Goal: Communication & Community: Share content

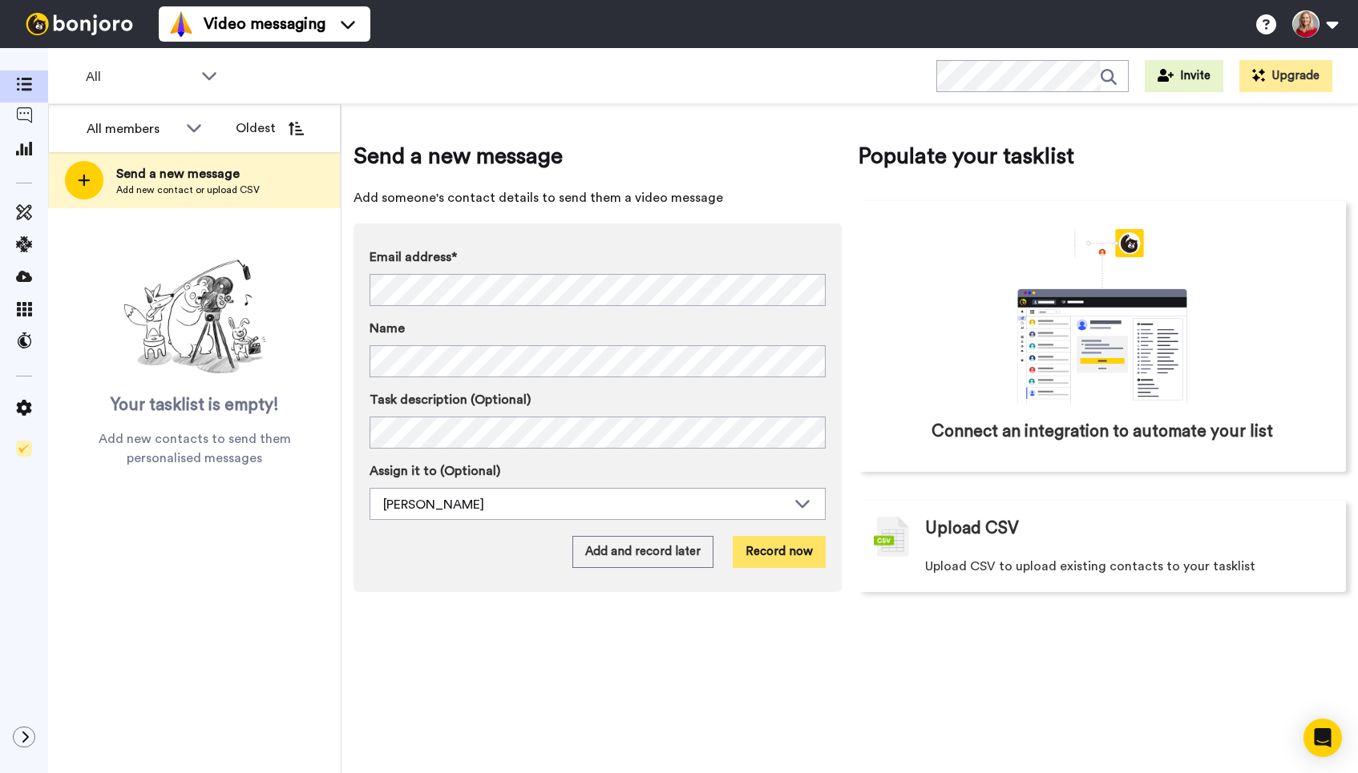
click at [774, 555] on button "Record now" at bounding box center [779, 552] width 93 height 32
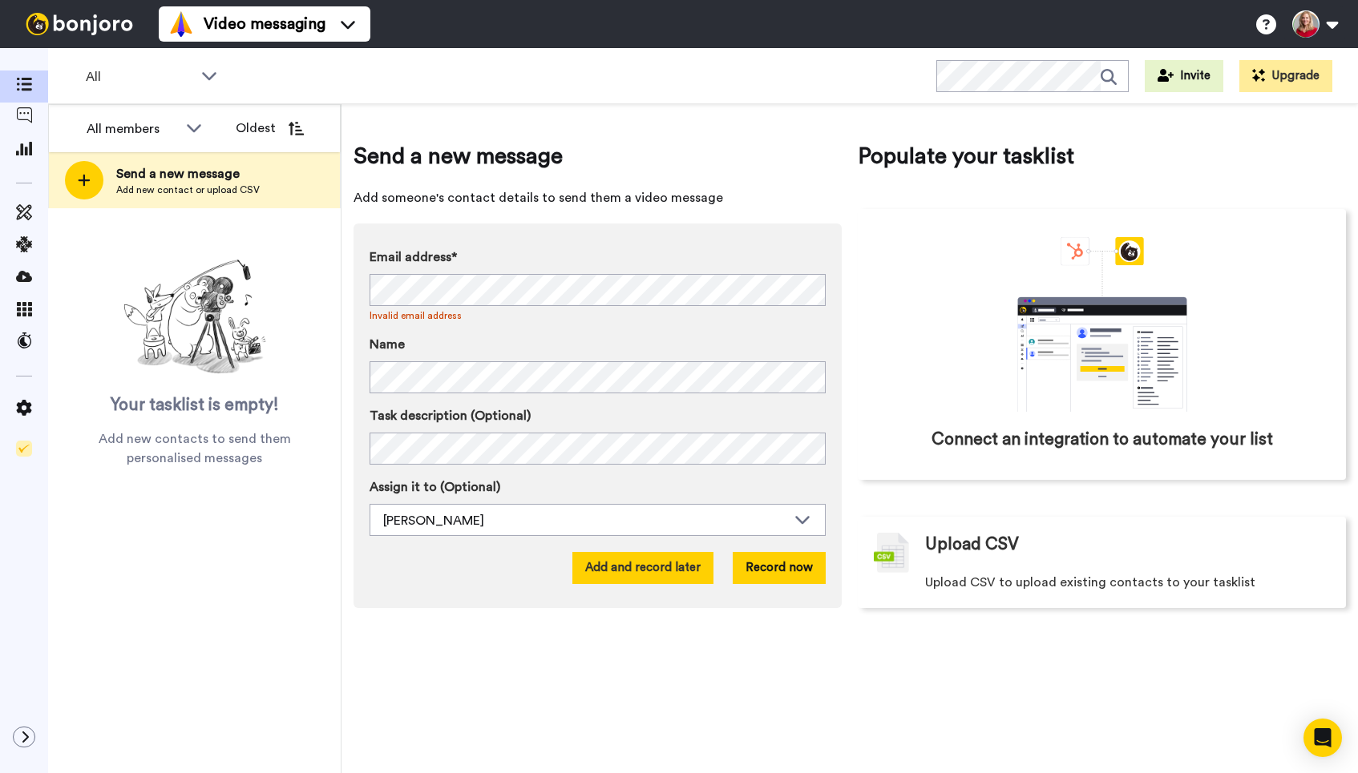
click at [658, 564] on button "Add and record later" at bounding box center [642, 568] width 141 height 32
click at [640, 574] on button "Add and record later" at bounding box center [642, 568] width 141 height 32
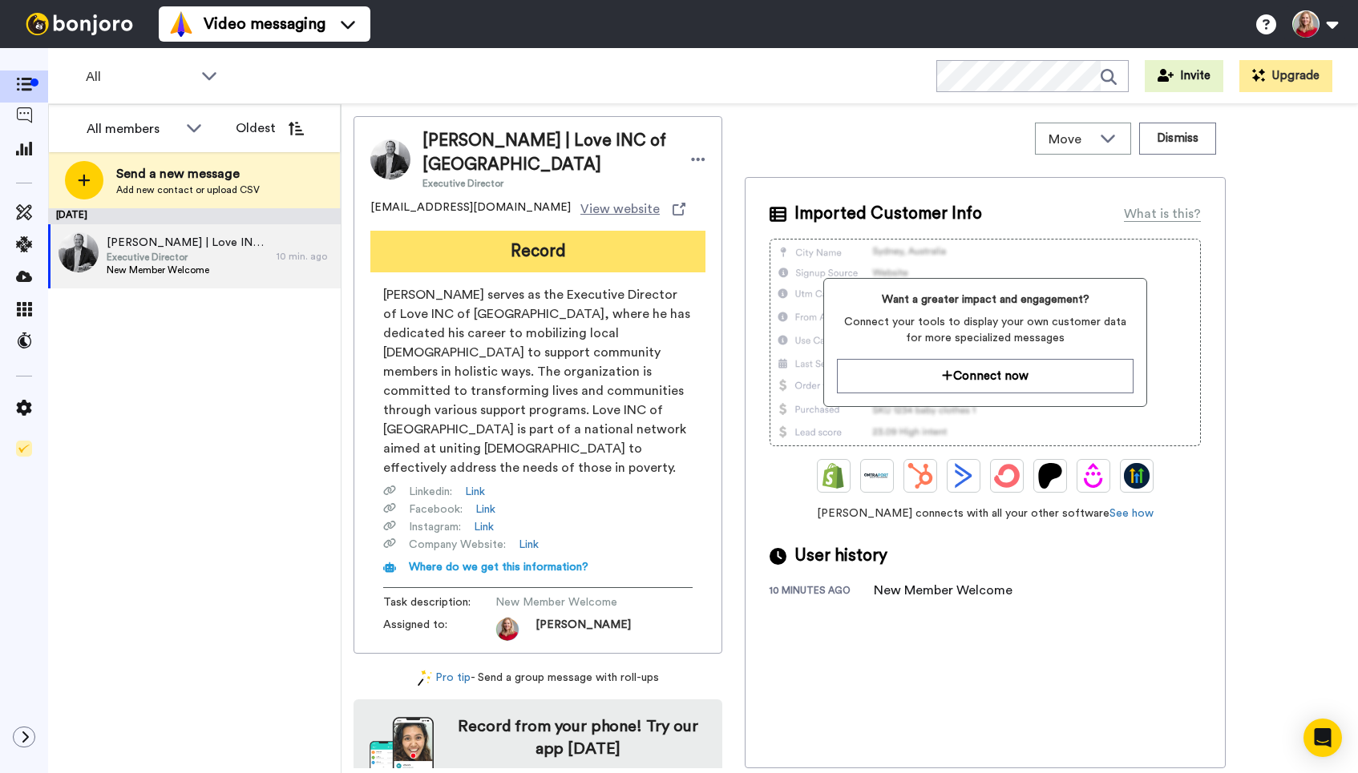
click at [585, 248] on button "Record" at bounding box center [537, 252] width 335 height 42
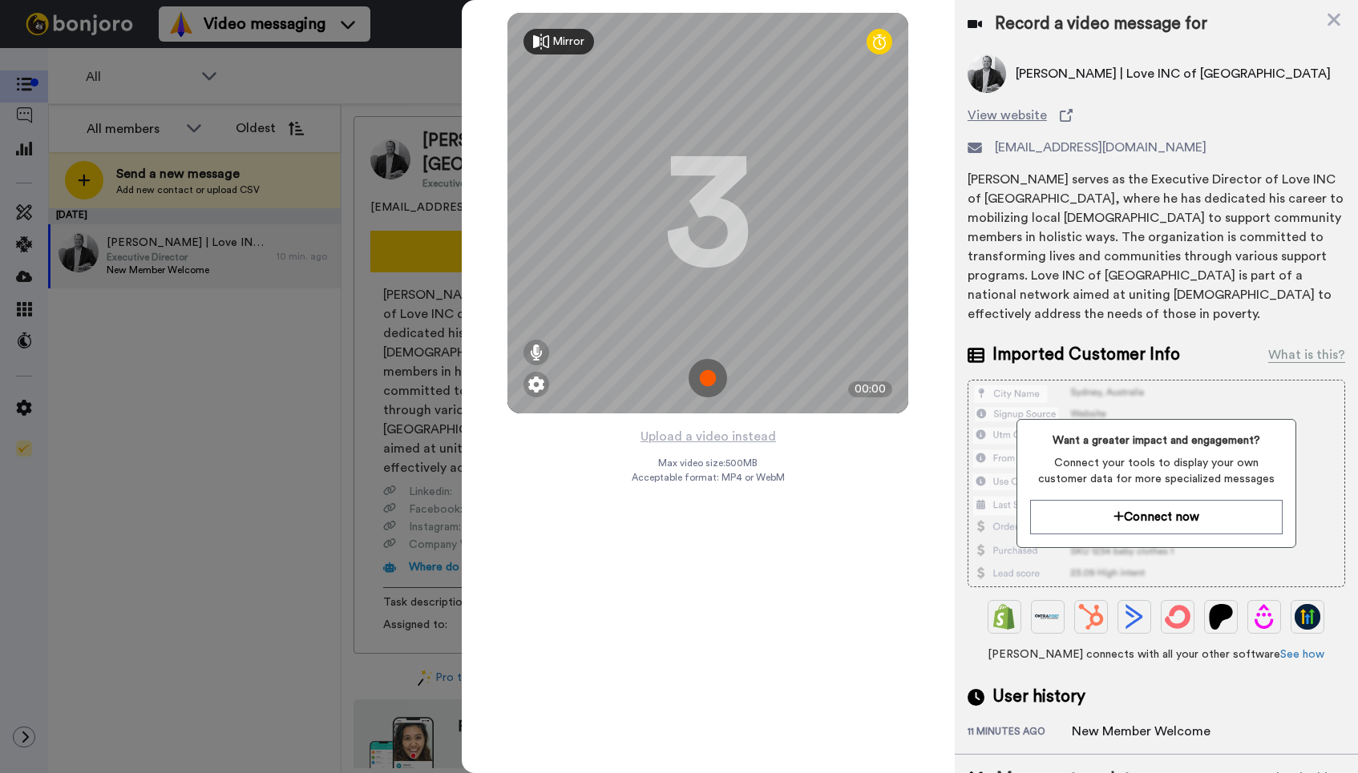
click at [703, 373] on img at bounding box center [707, 378] width 38 height 38
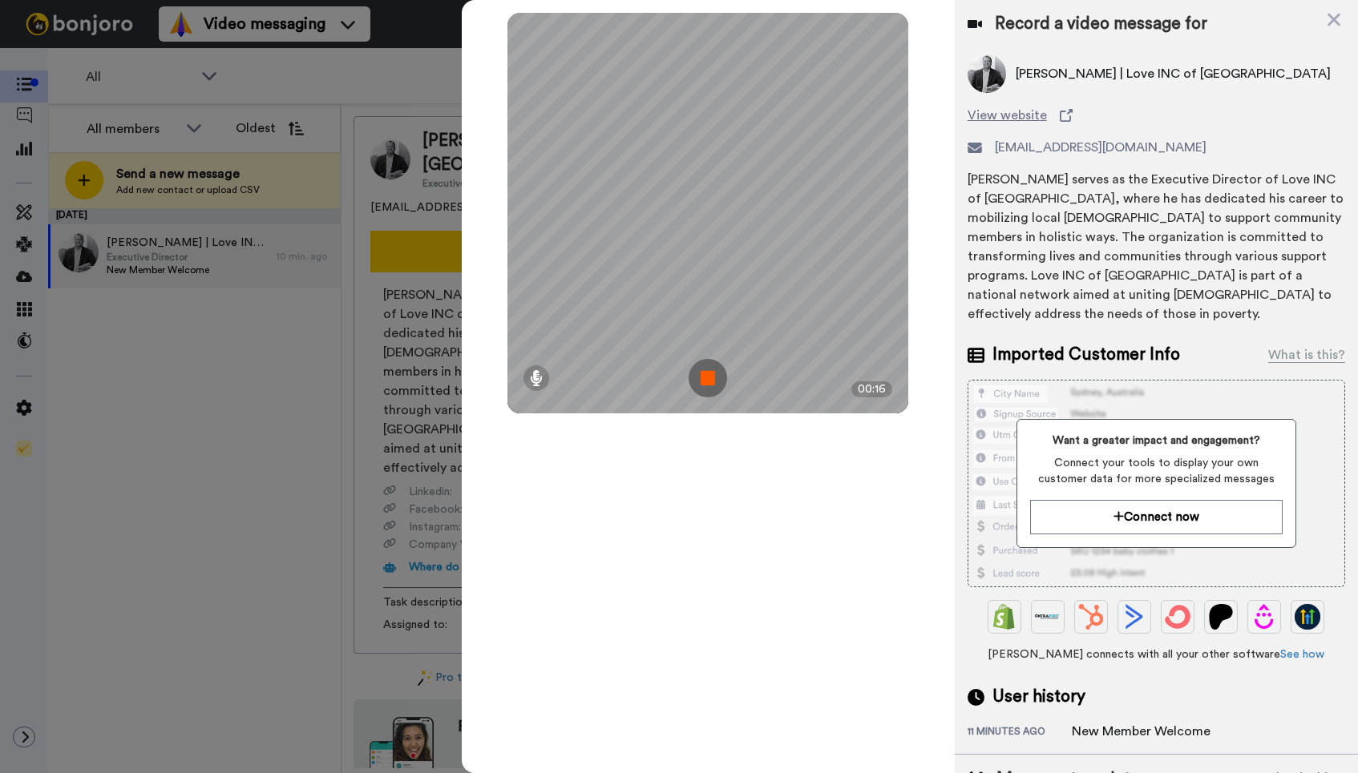
click at [707, 377] on img at bounding box center [707, 378] width 38 height 38
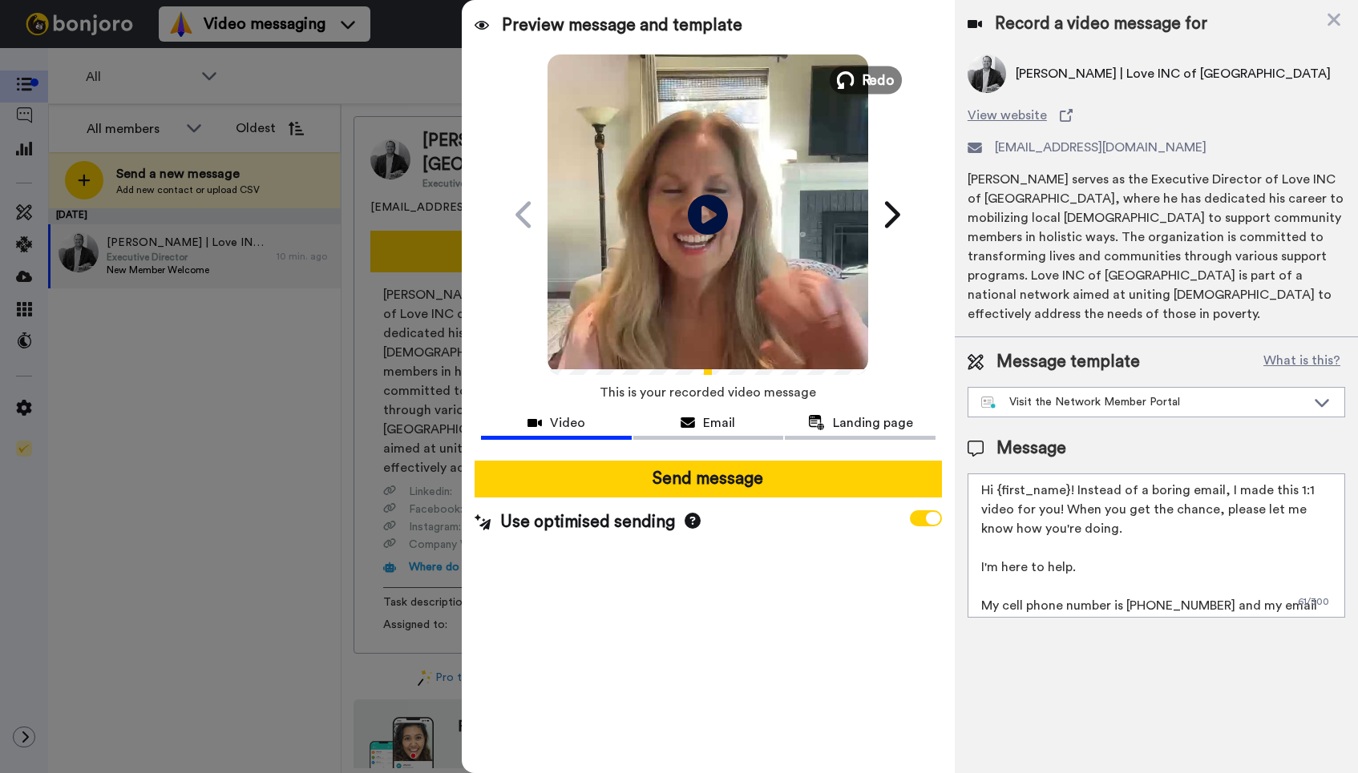
click at [868, 81] on span "Redo" at bounding box center [879, 79] width 34 height 21
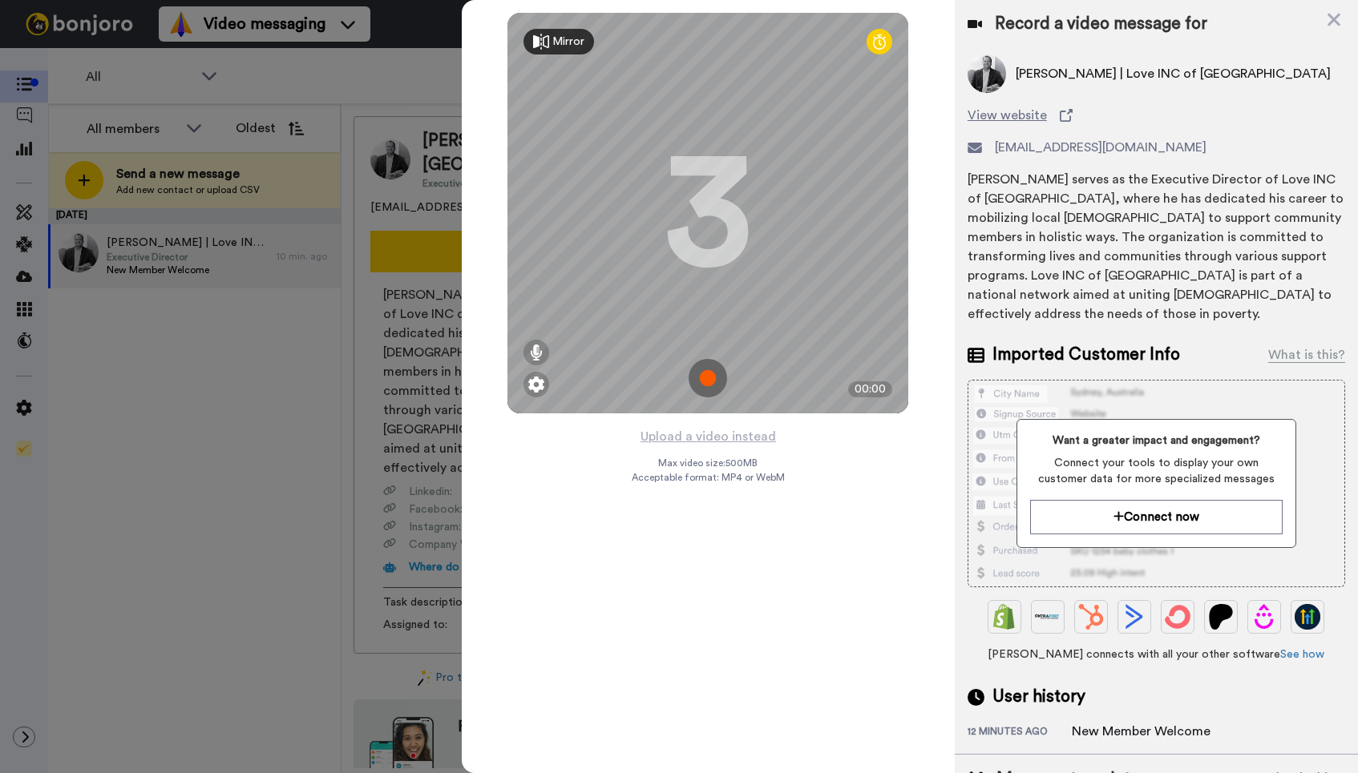
click at [704, 375] on img at bounding box center [707, 378] width 38 height 38
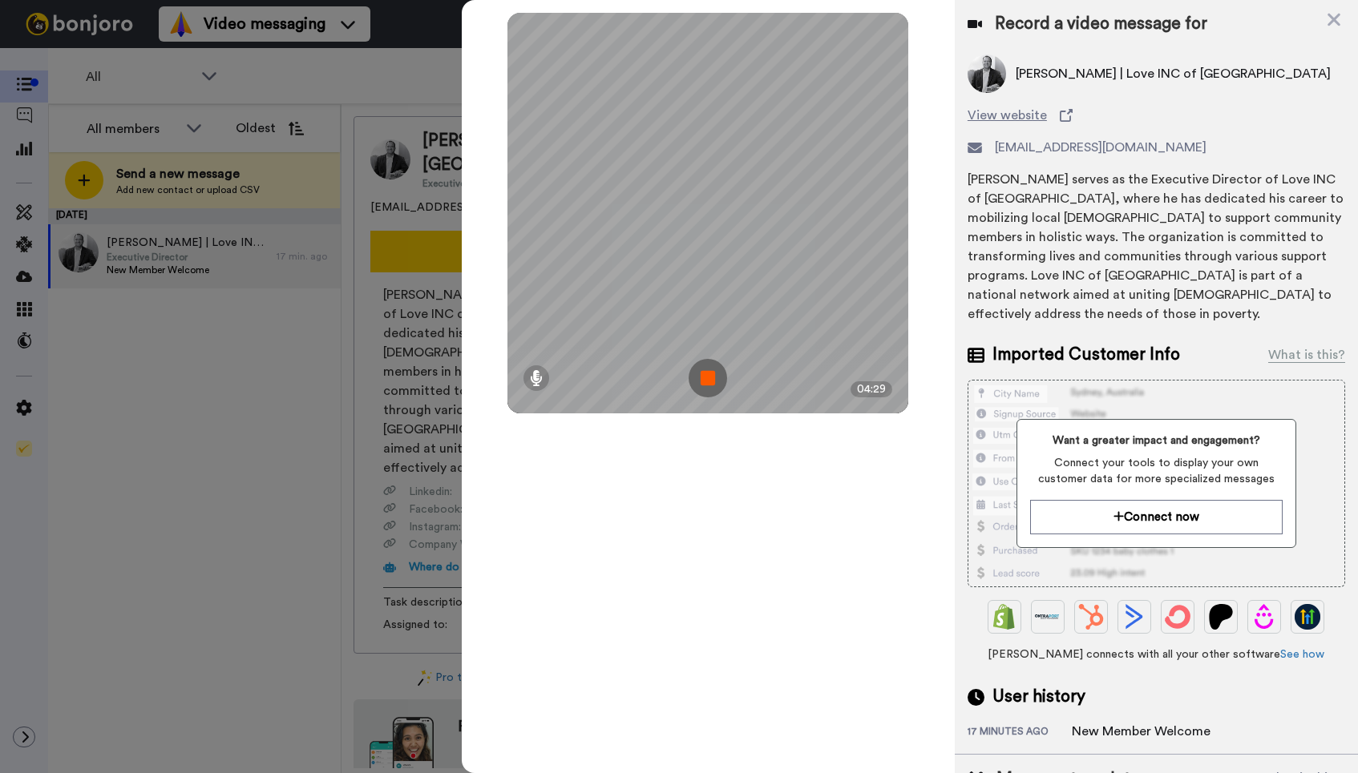
click at [705, 377] on img at bounding box center [707, 378] width 38 height 38
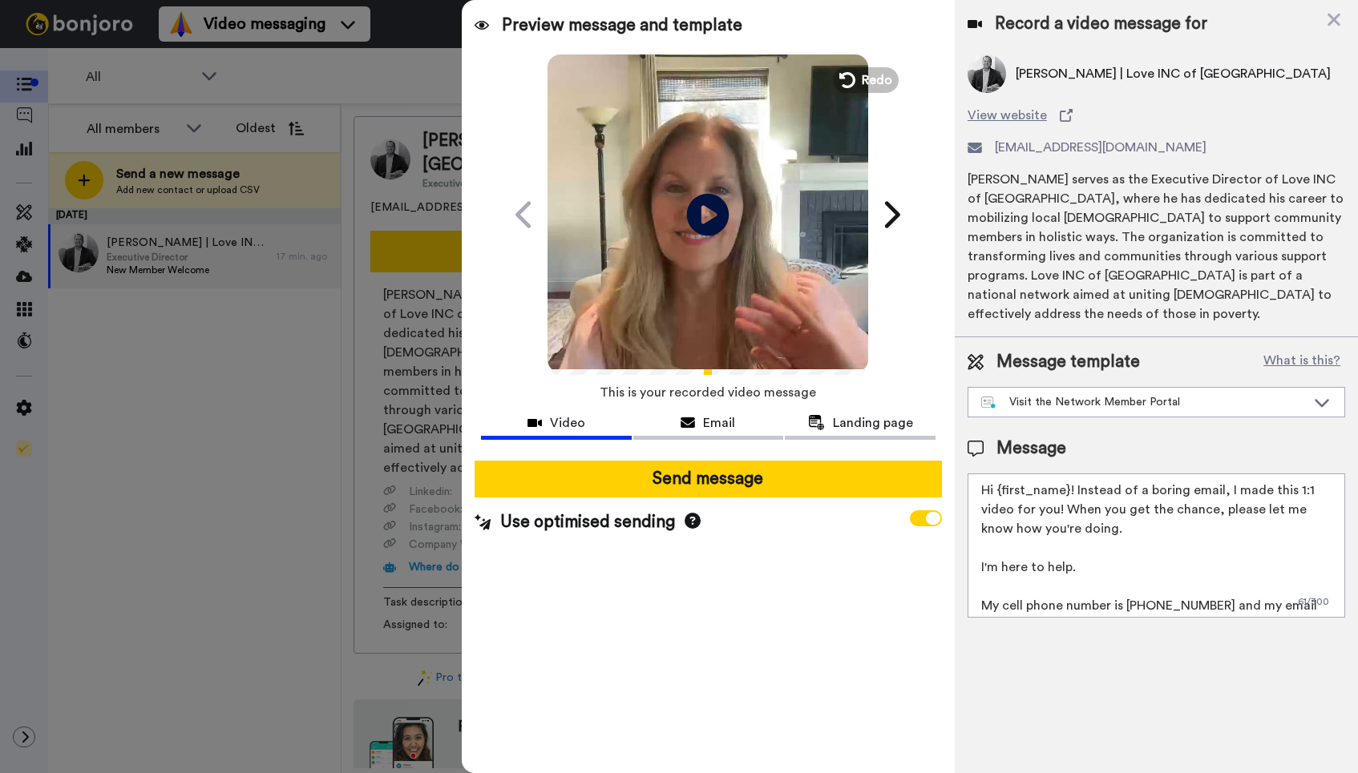
click at [706, 216] on icon "Play/Pause" at bounding box center [708, 214] width 42 height 76
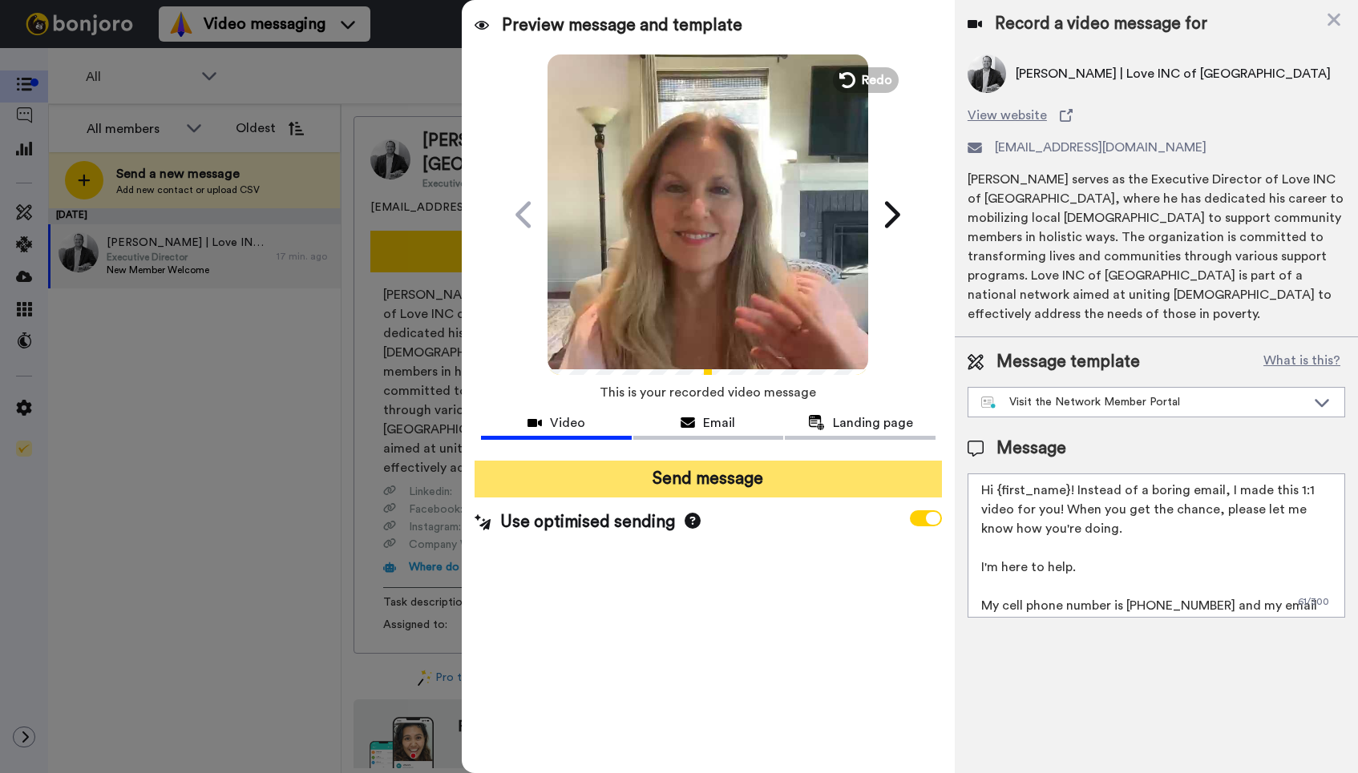
click at [798, 482] on button "Send message" at bounding box center [707, 479] width 467 height 37
